Goal: Transaction & Acquisition: Purchase product/service

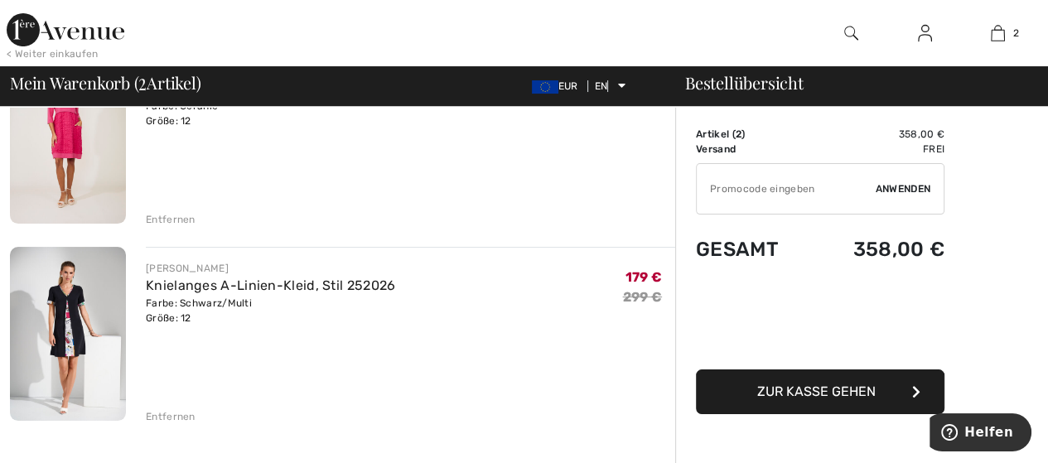
scroll to position [185, 0]
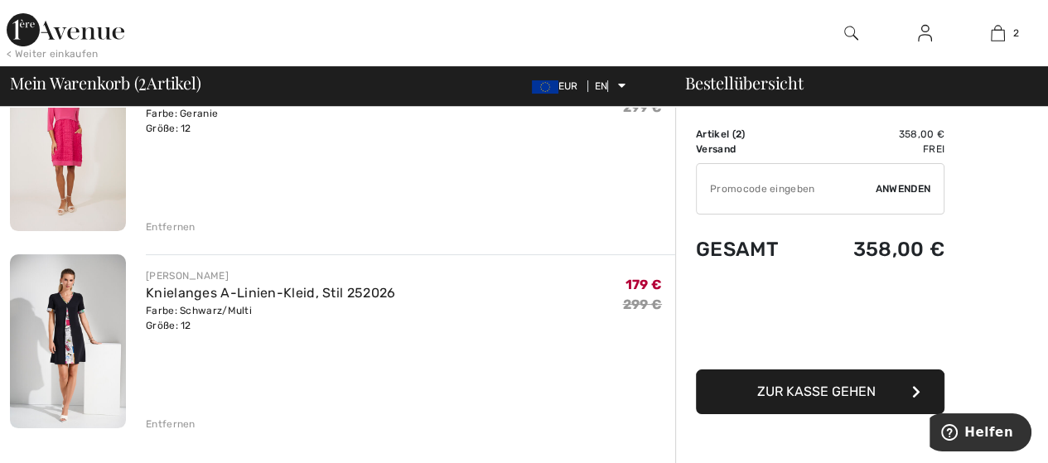
click at [171, 421] on font "Entfernen" at bounding box center [171, 424] width 50 height 12
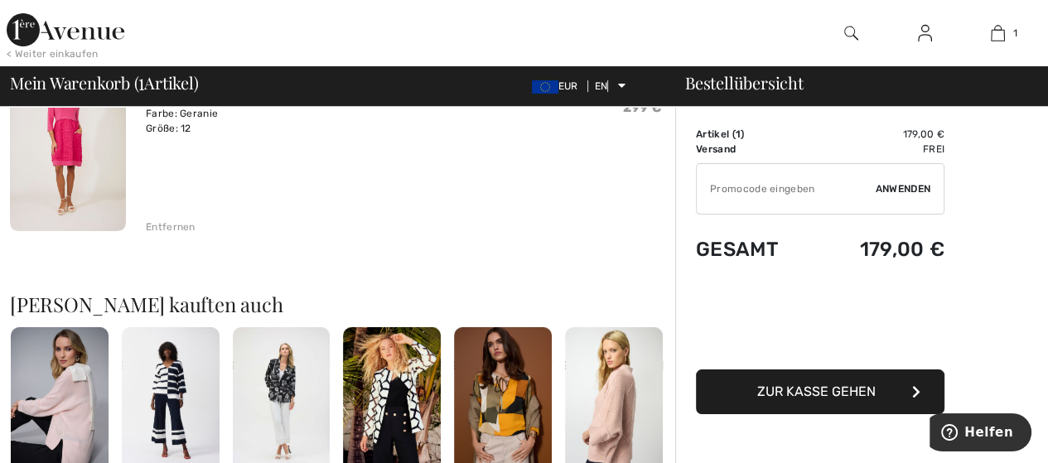
click at [889, 185] on font "Anwenden" at bounding box center [902, 189] width 55 height 12
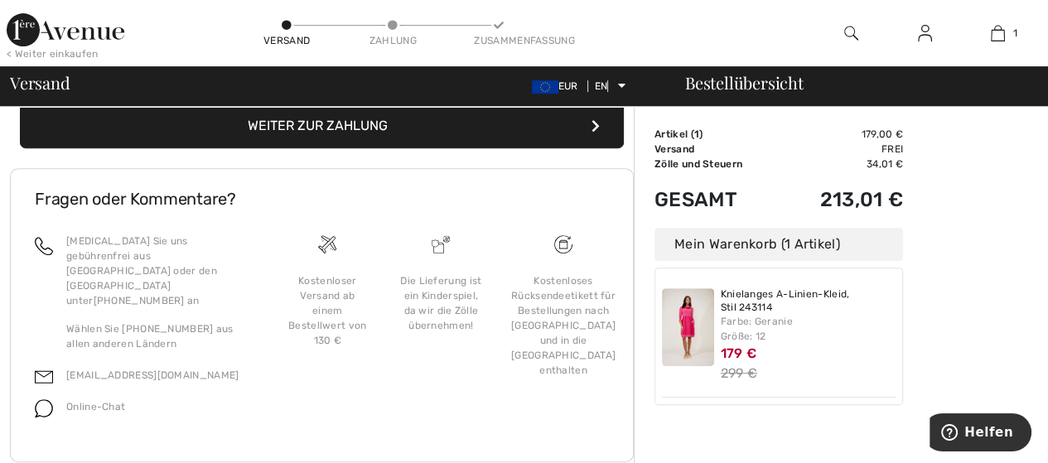
scroll to position [644, 0]
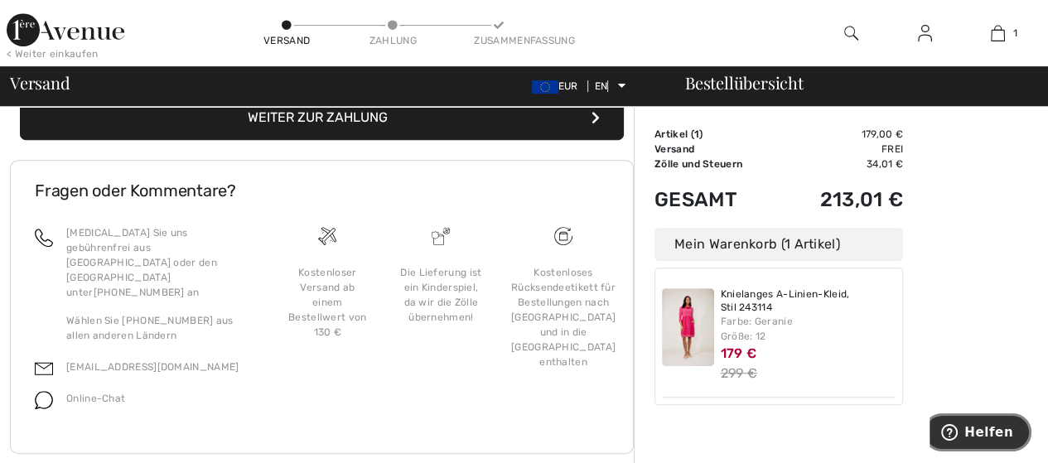
click at [996, 426] on font "Helfen" at bounding box center [988, 432] width 49 height 15
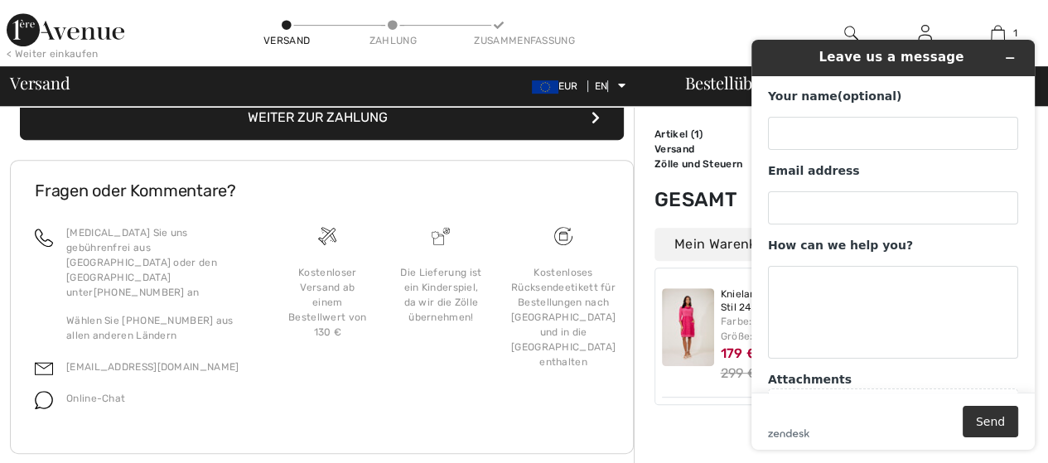
scroll to position [0, 0]
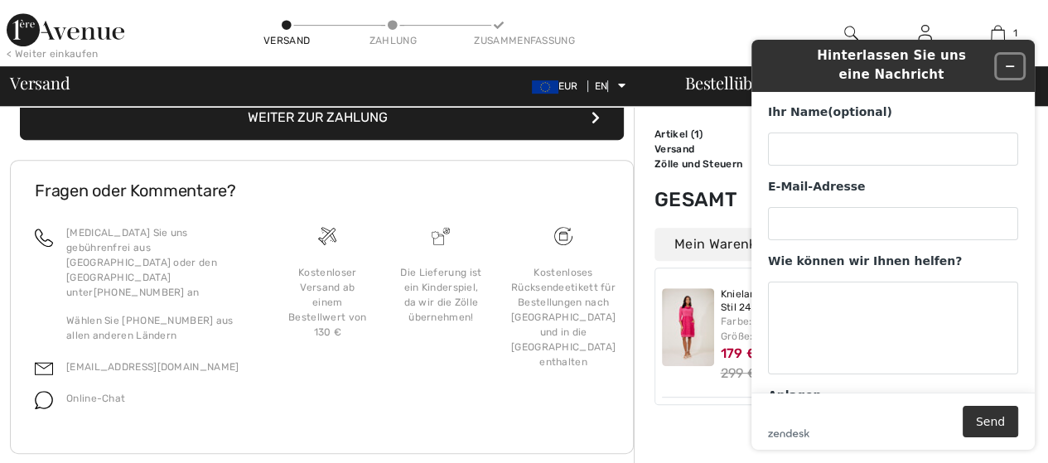
click at [1008, 61] on icon "Widget minimieren" at bounding box center [1010, 66] width 12 height 12
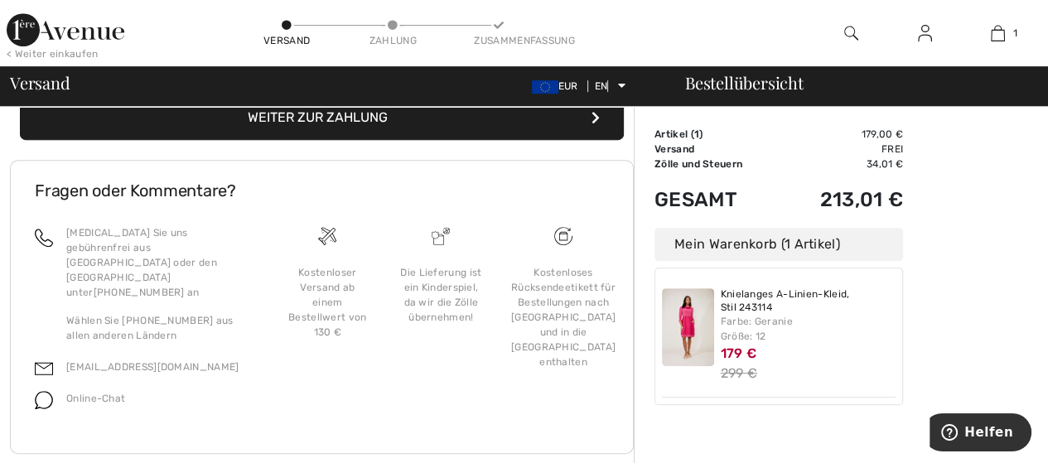
click at [775, 30] on div "< Weiter einkaufen Versand Zahlung Zusammenfassung 1 Zum Warenkorb hinzugefügt …" at bounding box center [524, 33] width 1048 height 66
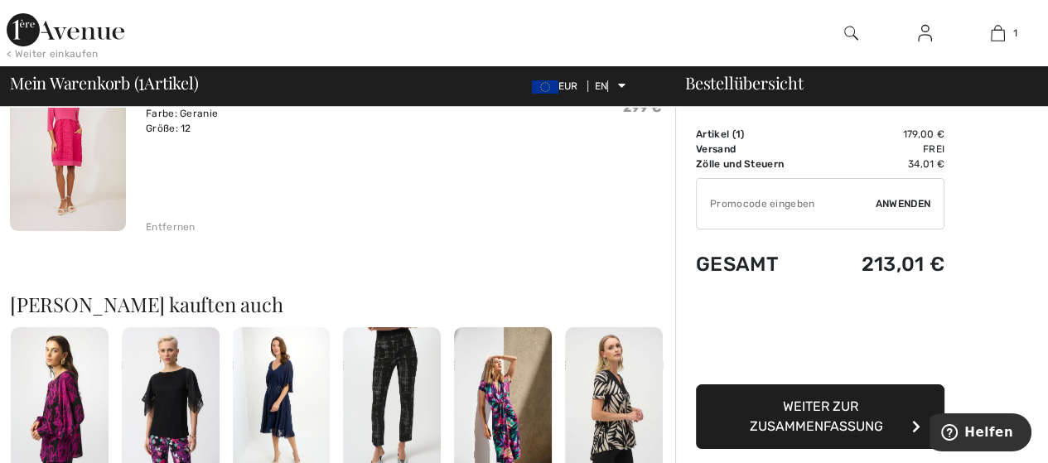
click at [795, 418] on font "Weiter zur Zusammenfassung" at bounding box center [815, 416] width 133 height 36
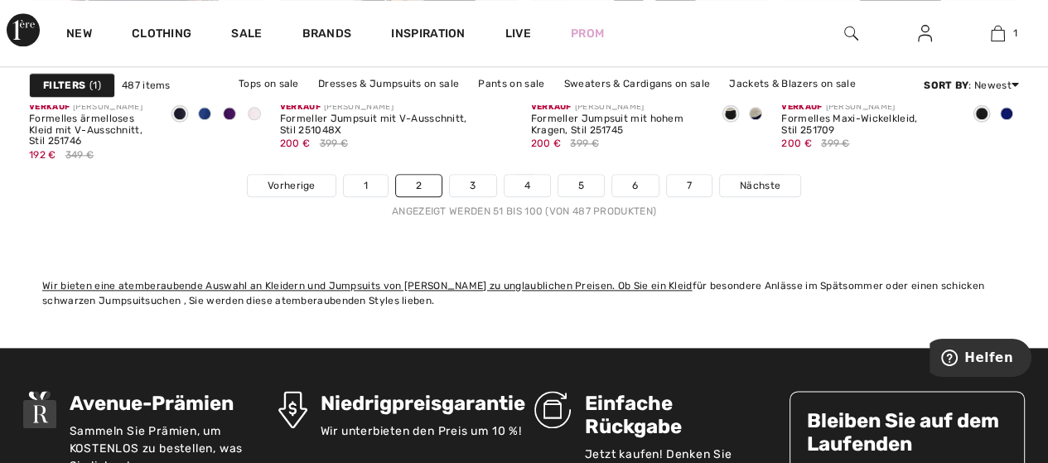
scroll to position [6896, 0]
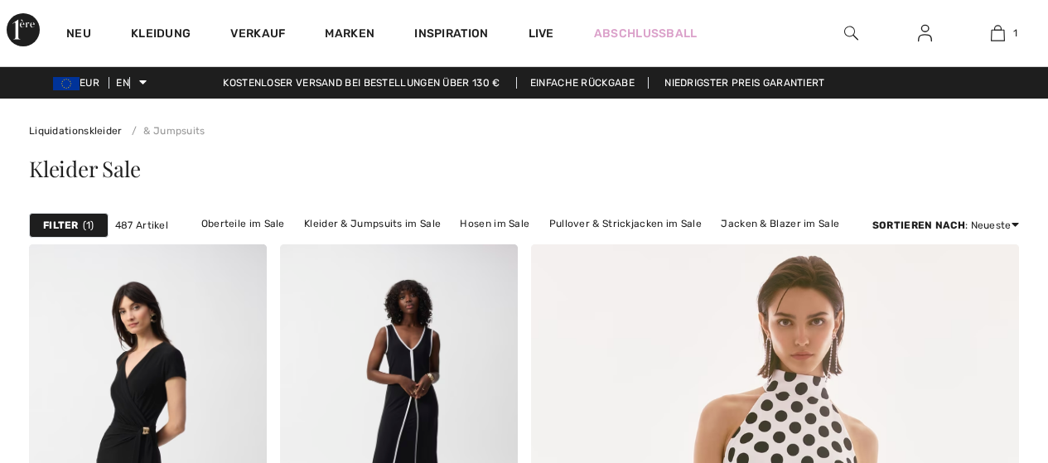
checkbox input "true"
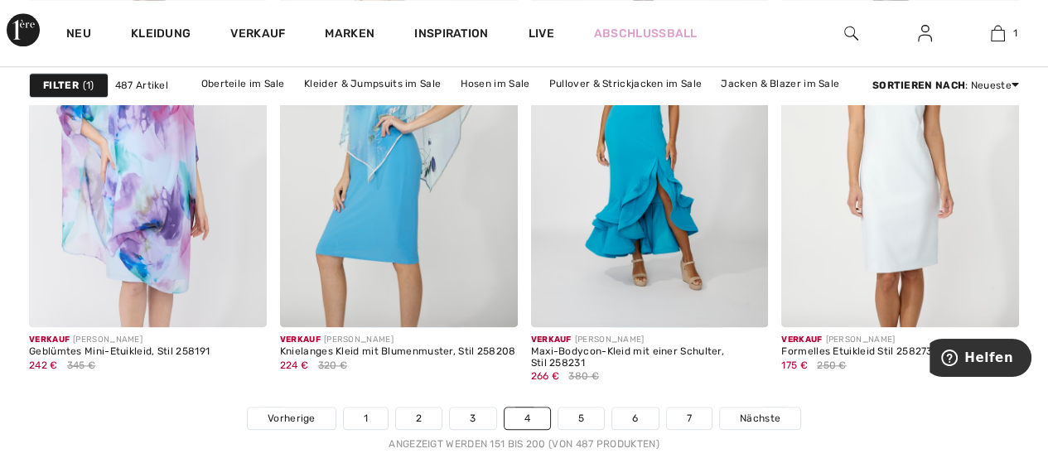
click at [26, 20] on img at bounding box center [23, 29] width 33 height 33
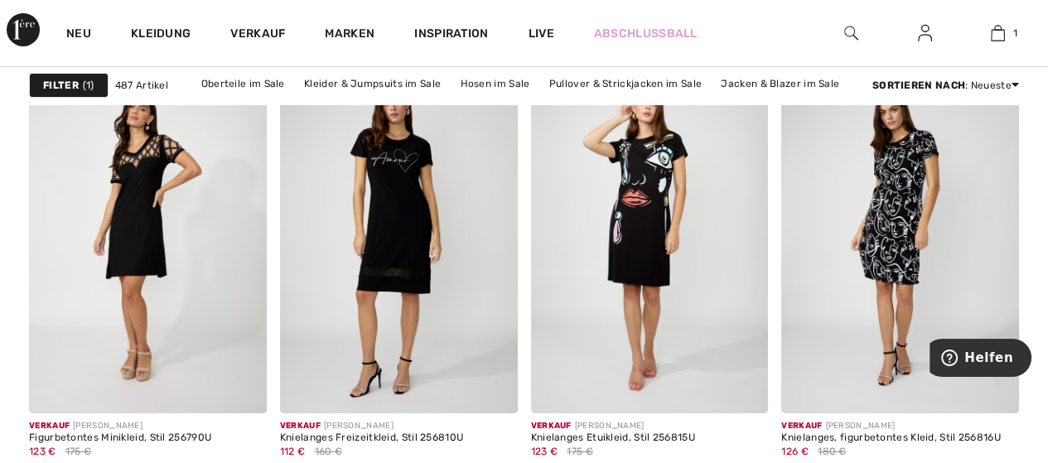
scroll to position [5027, 0]
